Goal: Information Seeking & Learning: Learn about a topic

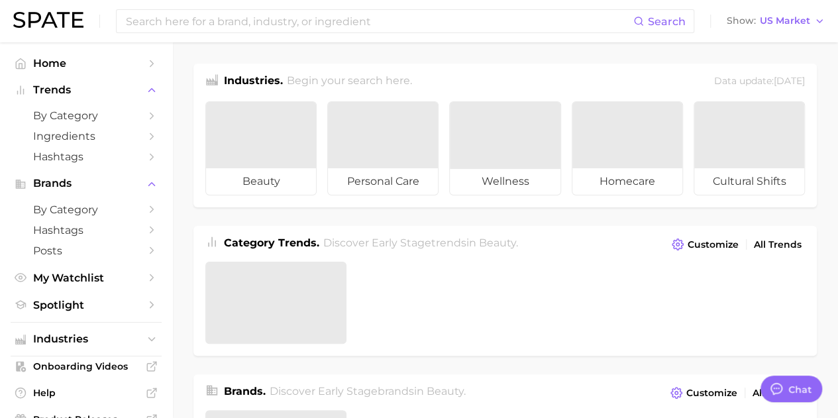
type textarea "x"
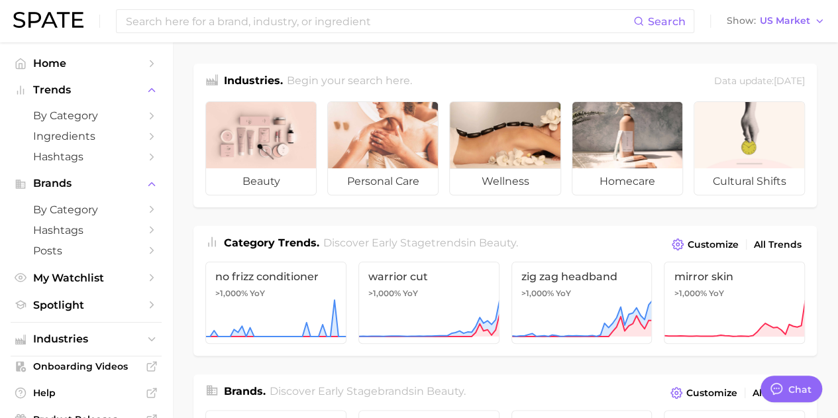
click at [150, 115] on polyline "Sidebar" at bounding box center [151, 116] width 3 height 6
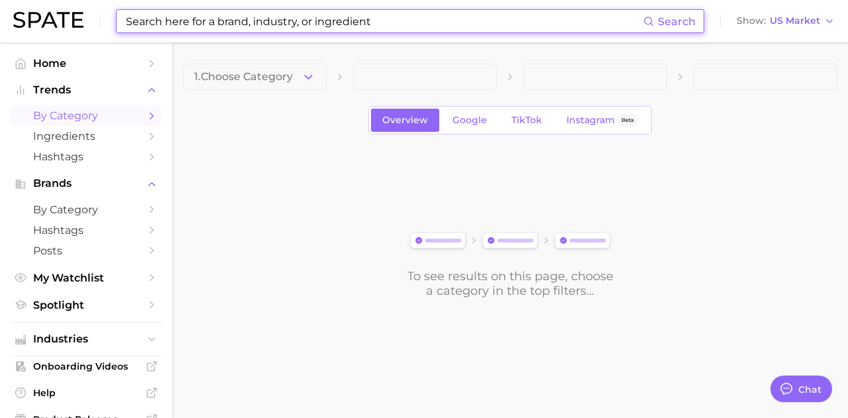
click at [221, 13] on input at bounding box center [384, 21] width 519 height 23
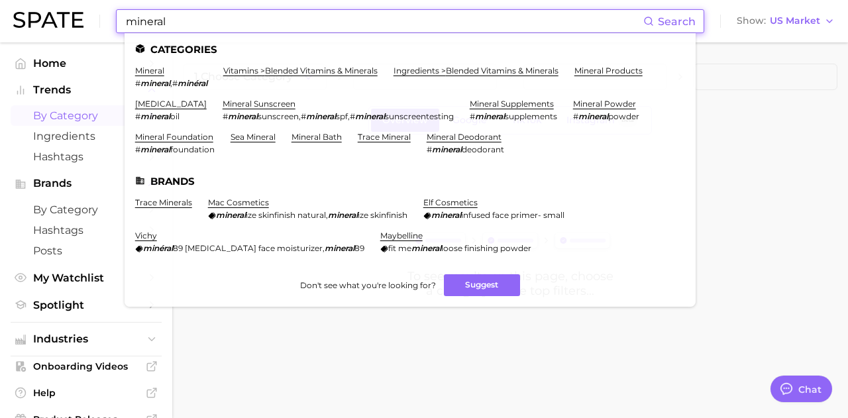
type input "mineral"
click at [223, 104] on link "mineral sunscreen" at bounding box center [259, 104] width 73 height 10
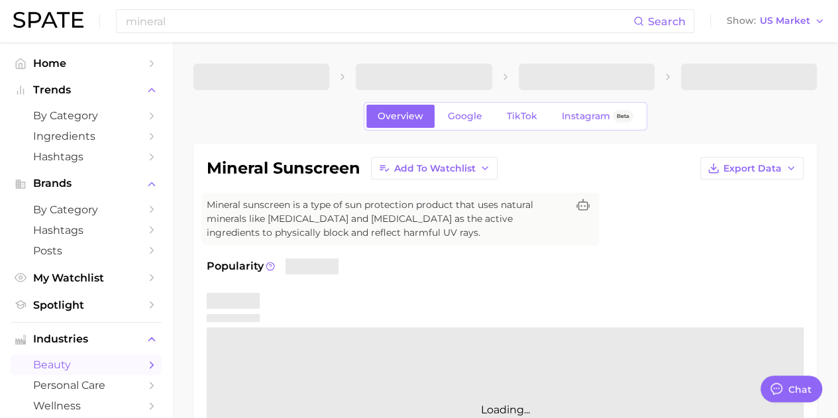
type textarea "x"
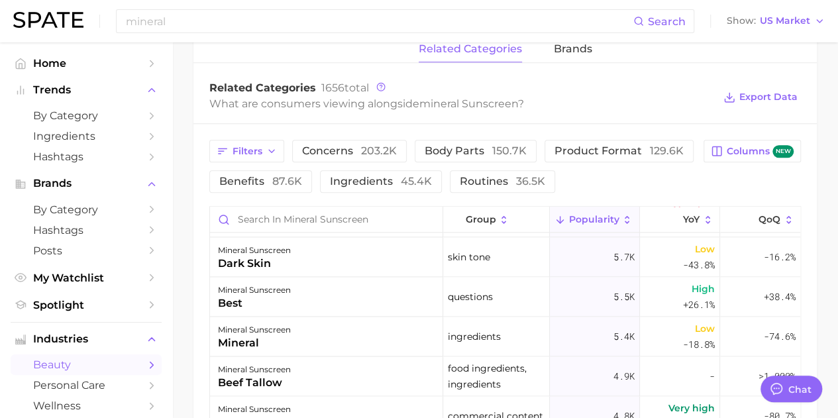
scroll to position [1032, 0]
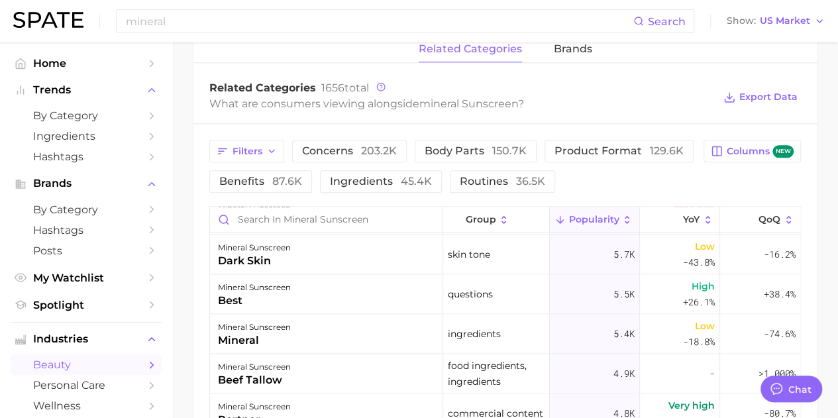
click at [370, 185] on span "ingredients 45.4k" at bounding box center [381, 181] width 102 height 11
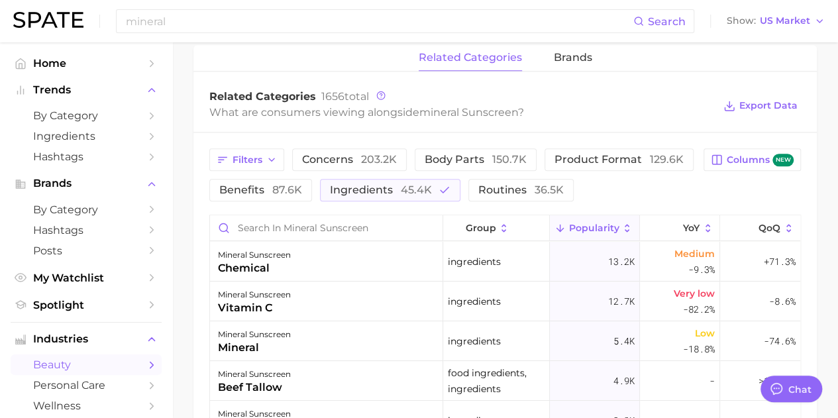
scroll to position [653, 0]
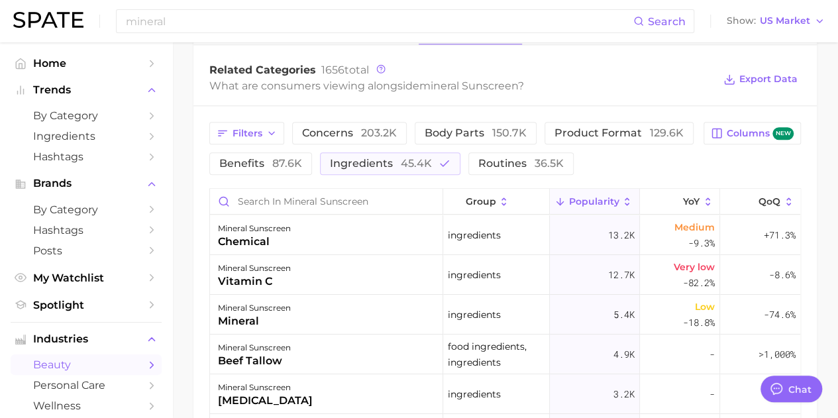
click at [279, 164] on span "87.6k" at bounding box center [287, 163] width 30 height 13
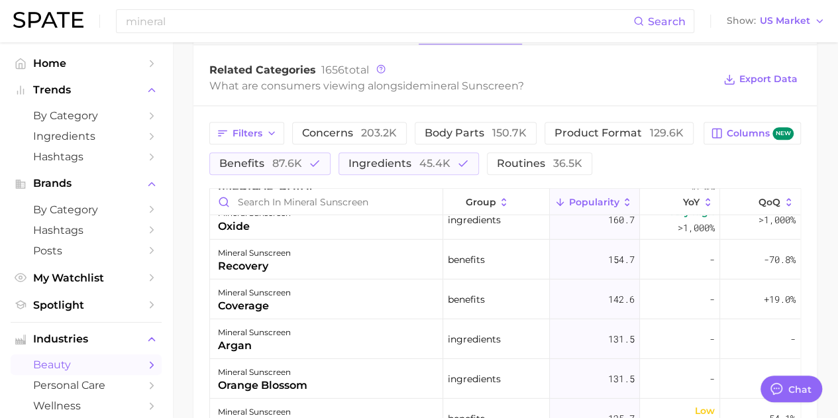
scroll to position [1938, 0]
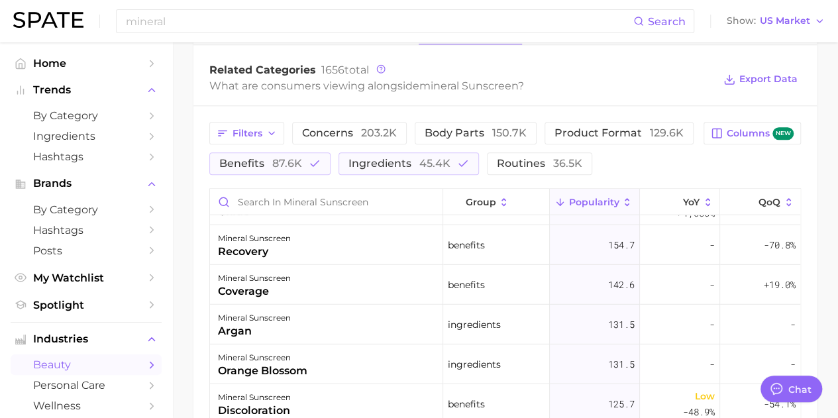
click at [589, 128] on span "product format 129.6k" at bounding box center [618, 133] width 129 height 11
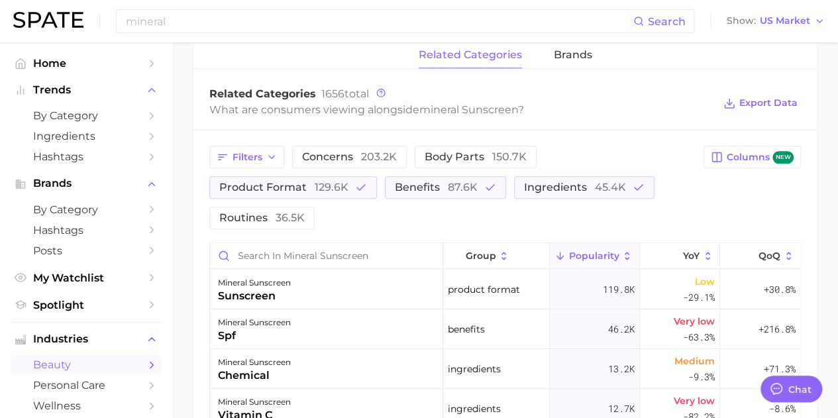
scroll to position [628, 0]
click at [441, 178] on button "benefits 87.6k" at bounding box center [445, 188] width 121 height 23
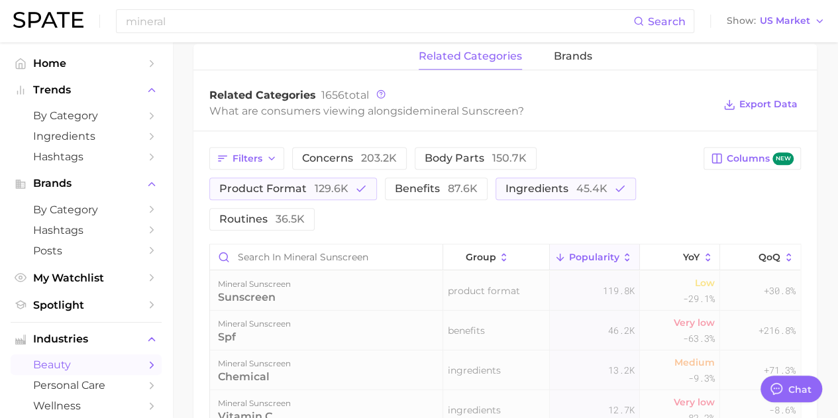
click at [546, 187] on span "ingredients 45.4k" at bounding box center [556, 188] width 102 height 11
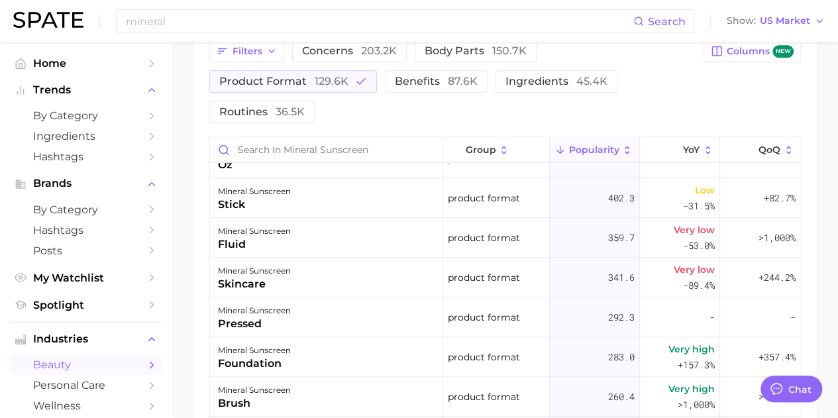
scroll to position [360, 0]
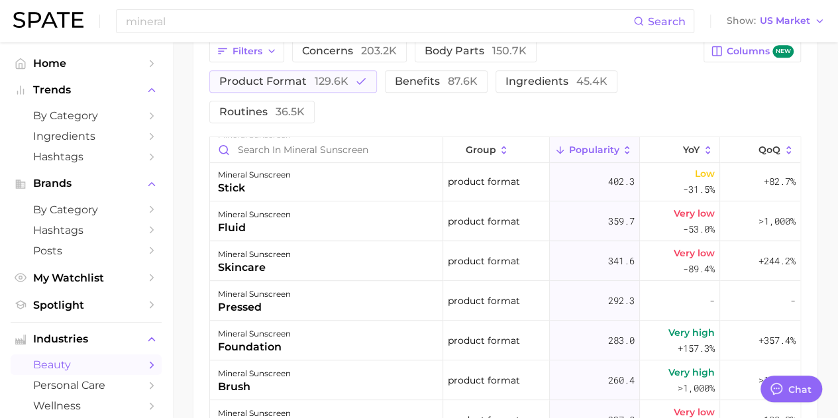
click at [448, 81] on span "87.6k" at bounding box center [463, 81] width 30 height 13
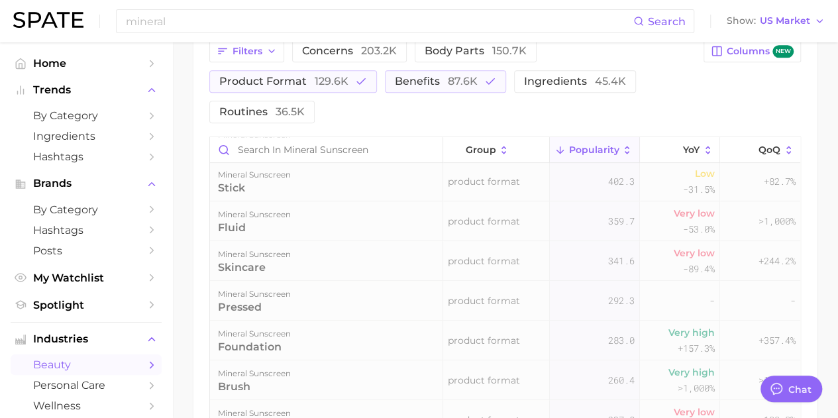
scroll to position [0, 0]
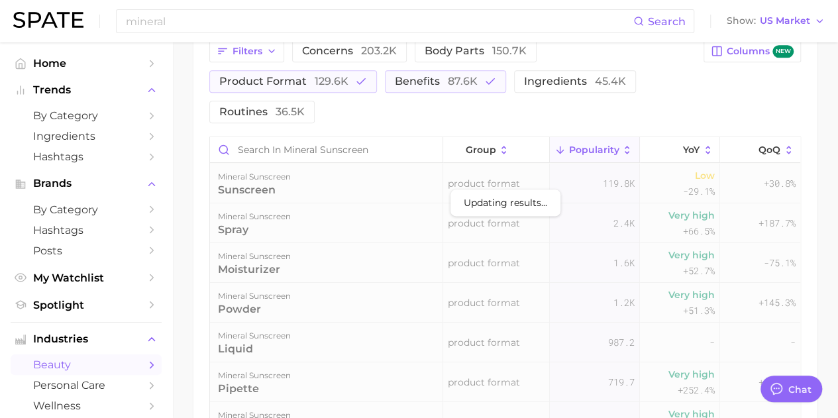
click at [538, 81] on span "ingredients 45.4k" at bounding box center [575, 81] width 102 height 11
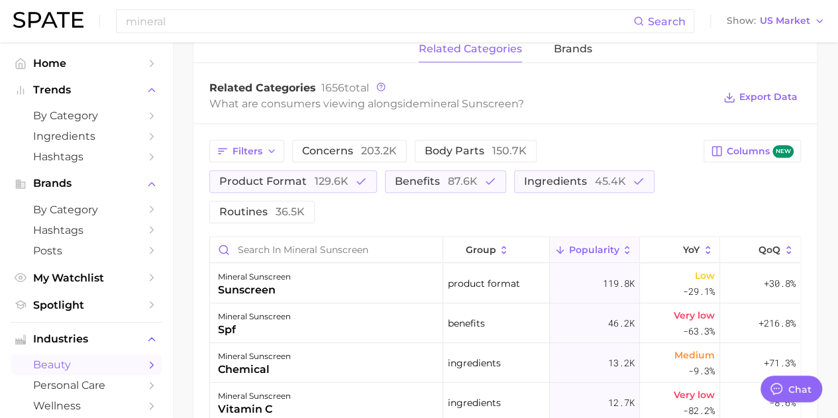
click at [352, 146] on span "concerns 203.2k" at bounding box center [349, 151] width 95 height 11
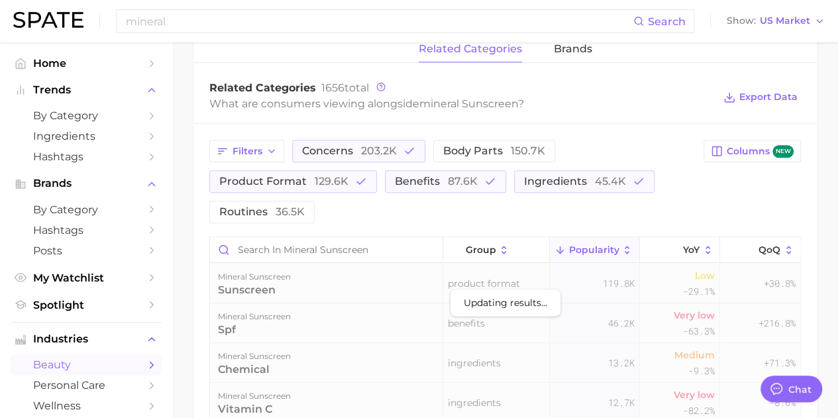
click at [470, 149] on span "body parts 150.7k" at bounding box center [494, 151] width 102 height 11
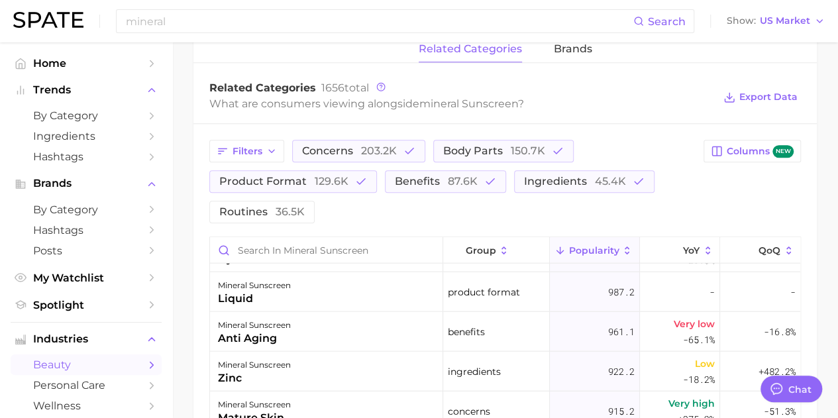
scroll to position [1632, 0]
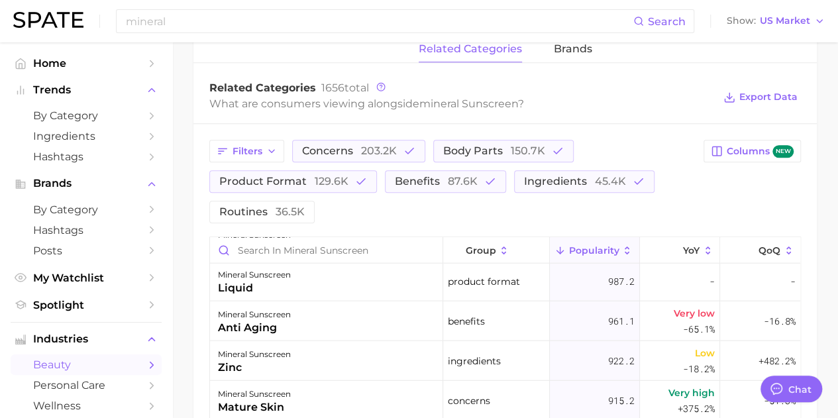
click at [751, 89] on button "Export Data" at bounding box center [760, 97] width 81 height 19
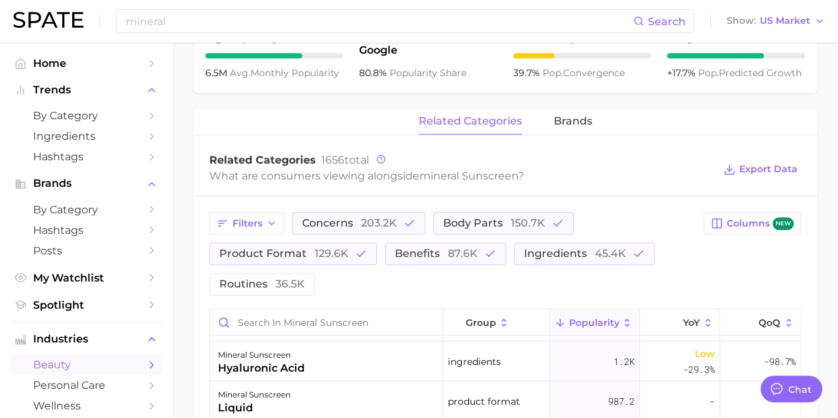
scroll to position [560, 0]
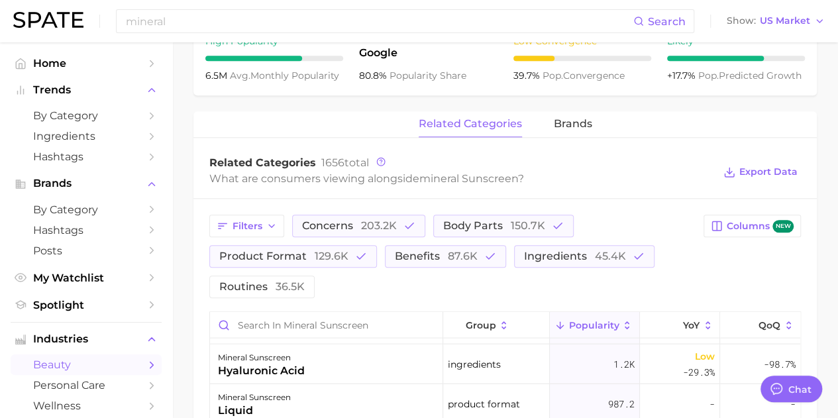
click at [558, 128] on span "brands" at bounding box center [573, 124] width 38 height 12
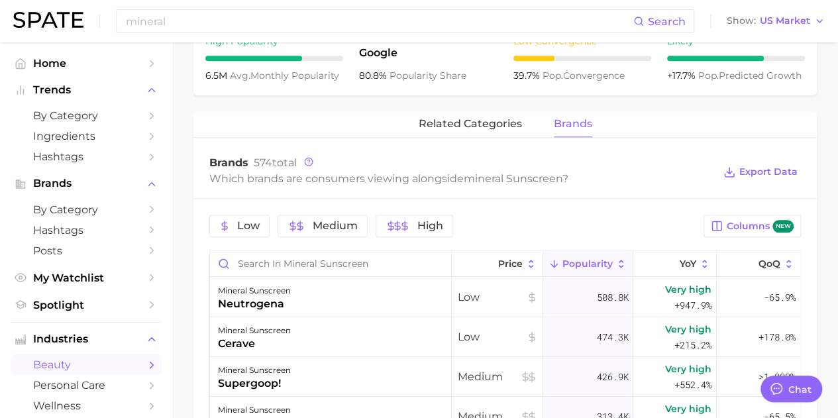
click at [740, 175] on span "Export Data" at bounding box center [768, 171] width 58 height 11
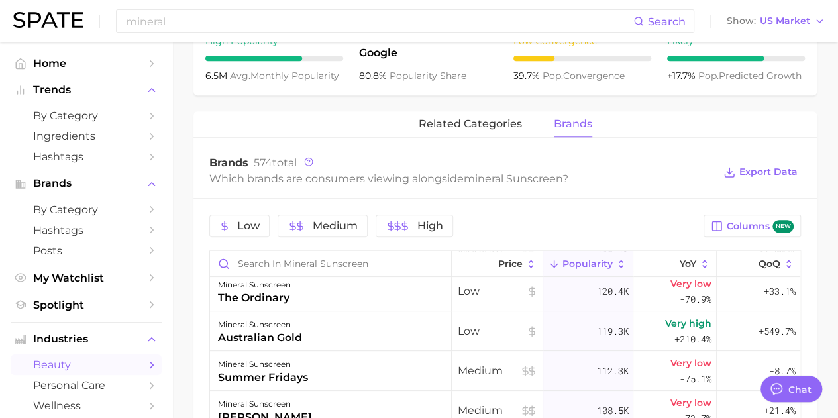
click at [485, 125] on span "related categories" at bounding box center [470, 124] width 103 height 12
